Goal: Obtain resource: Obtain resource

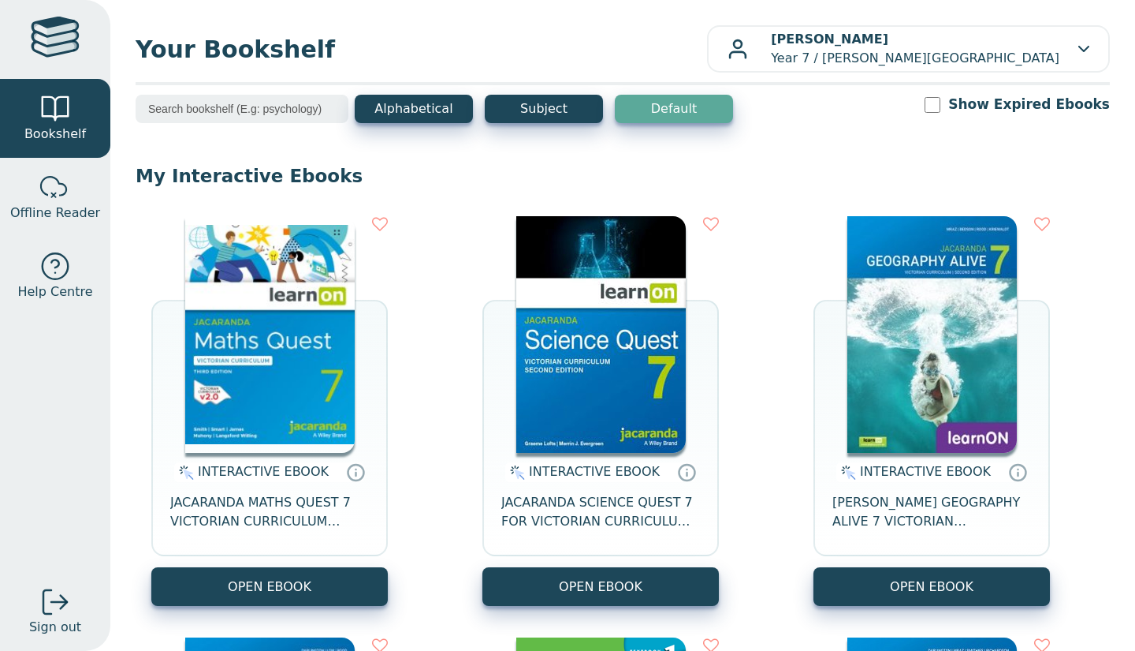
click at [318, 575] on button "OPEN EBOOK" at bounding box center [269, 586] width 237 height 39
click at [642, 581] on button "OPEN EBOOK" at bounding box center [601, 586] width 237 height 39
